Goal: Information Seeking & Learning: Learn about a topic

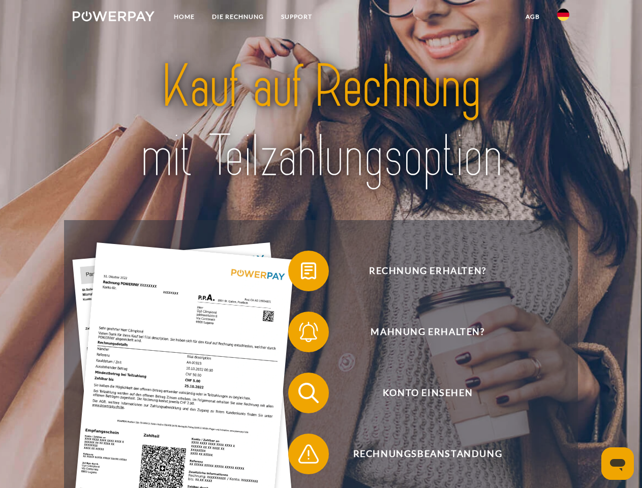
click at [113, 18] on img at bounding box center [114, 16] width 82 height 10
click at [564, 18] on img at bounding box center [564, 15] width 12 height 12
click at [533, 17] on link "agb" at bounding box center [533, 17] width 32 height 18
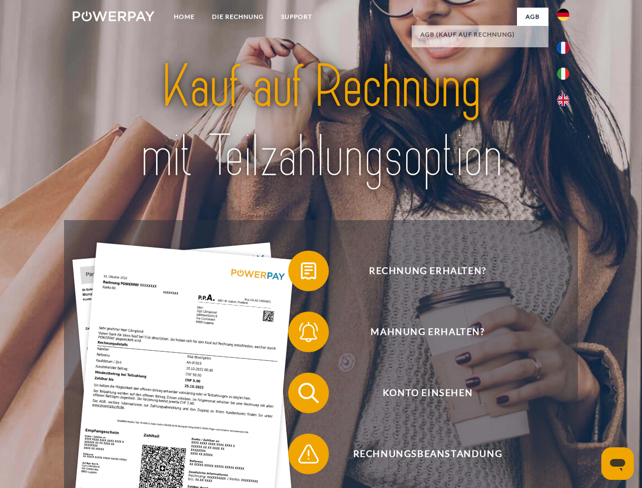
click at [301, 273] on span at bounding box center [293, 271] width 51 height 51
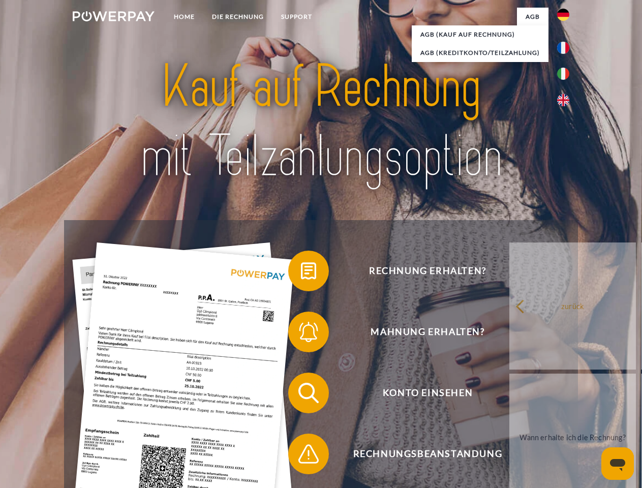
click at [301, 334] on div "Rechnung erhalten? Mahnung erhalten? Konto einsehen" at bounding box center [321, 423] width 514 height 407
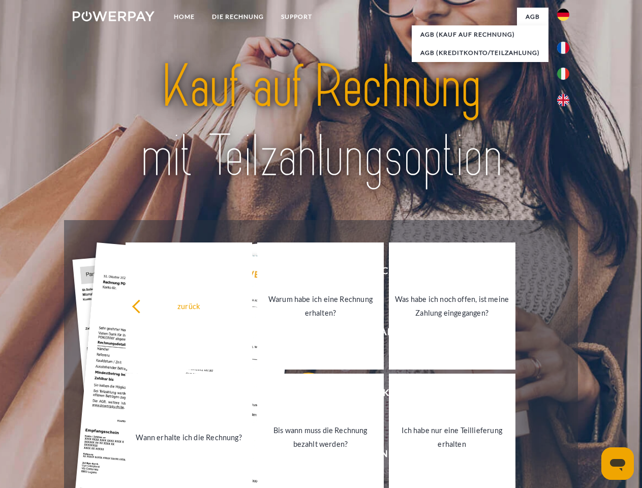
click at [301, 395] on link "Bis wann muss die Rechnung bezahlt werden?" at bounding box center [320, 437] width 127 height 127
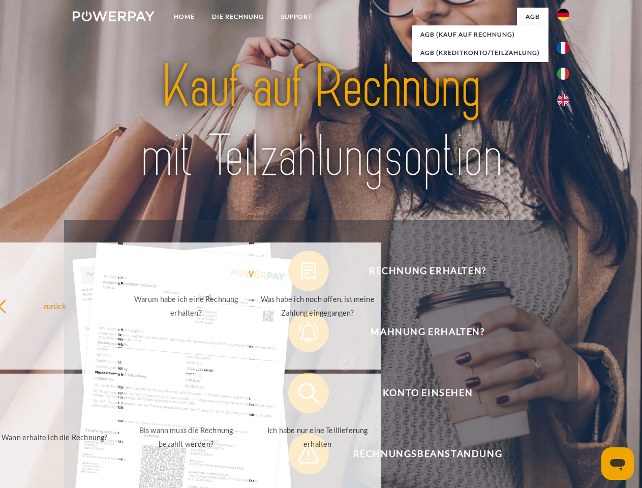
click at [301, 456] on span at bounding box center [293, 454] width 51 height 51
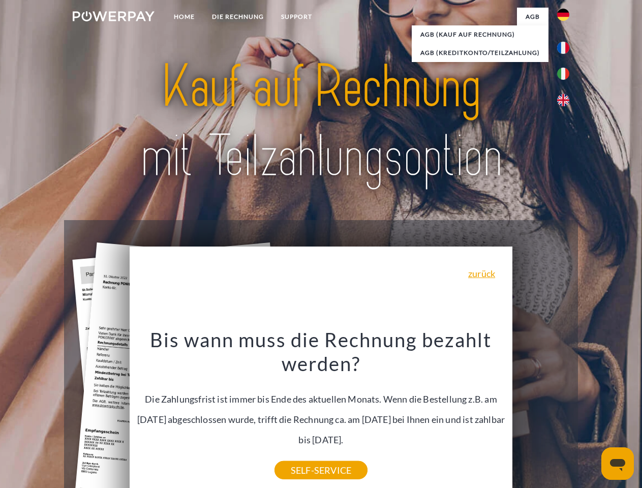
click at [618, 464] on icon "Messaging-Fenster öffnen" at bounding box center [617, 465] width 15 height 12
